Goal: Task Accomplishment & Management: Manage account settings

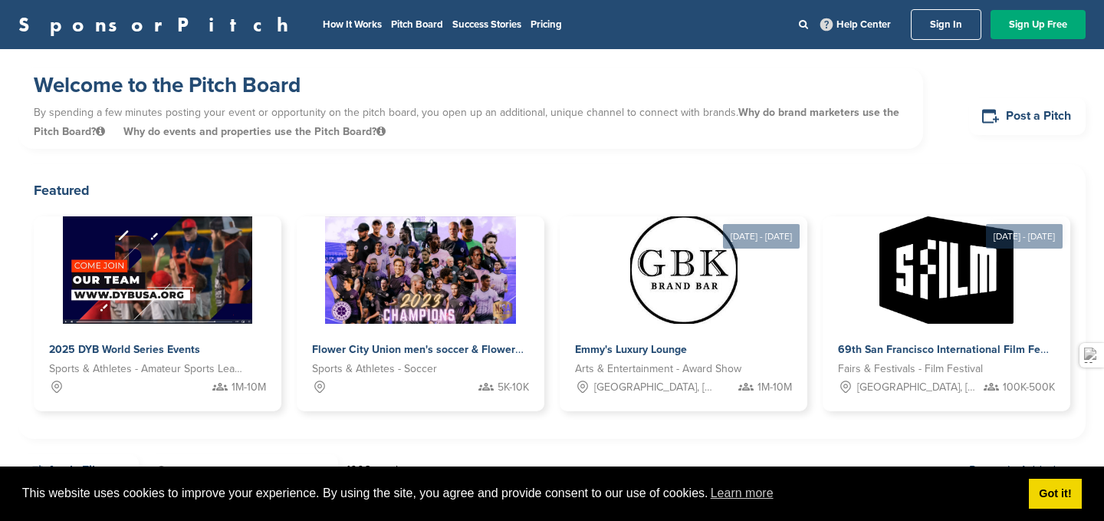
click at [946, 26] on link "Sign In" at bounding box center [946, 24] width 71 height 31
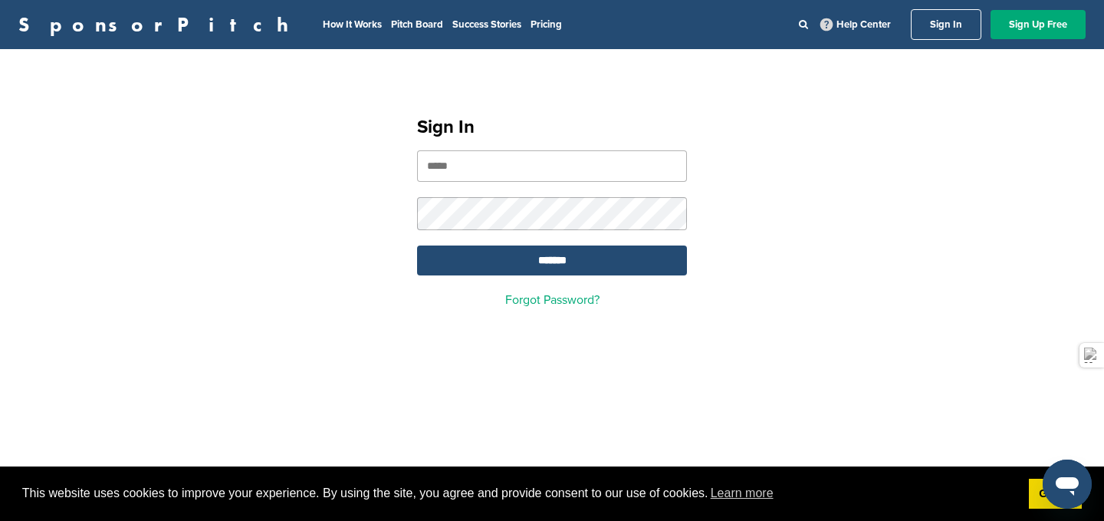
click at [581, 164] on input "email" at bounding box center [552, 165] width 270 height 31
